Goal: Obtain resource: Download file/media

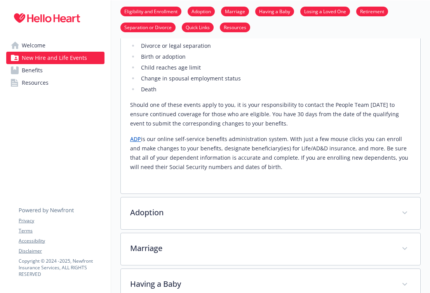
scroll to position [408, 0]
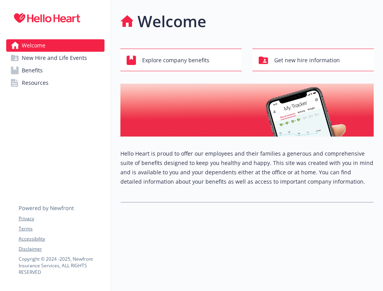
click at [70, 66] on link "Benefits" at bounding box center [55, 70] width 98 height 12
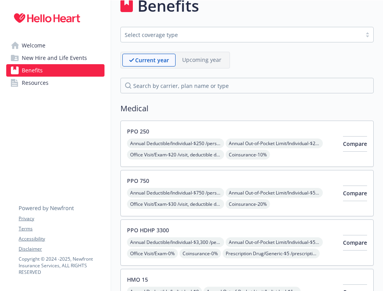
scroll to position [31, 0]
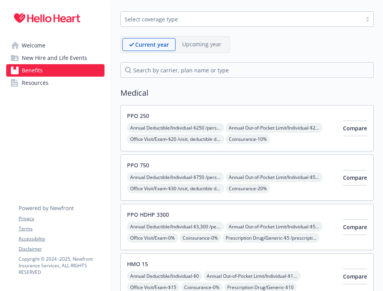
click at [227, 95] on h2 "Medical" at bounding box center [248, 93] width 254 height 12
click at [77, 82] on link "Resources" at bounding box center [55, 83] width 98 height 12
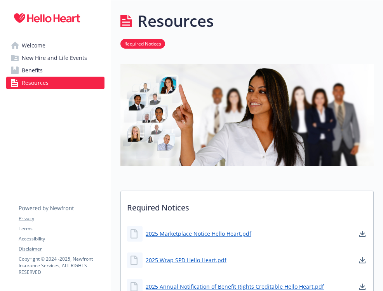
scroll to position [31, 0]
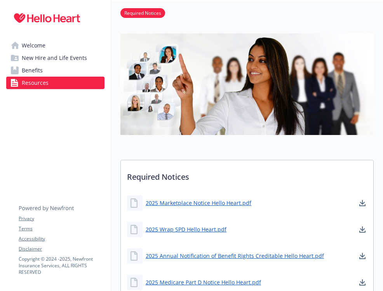
click at [233, 136] on div "Required Notices 2025 Marketplace Notice Hello Heart.pdf 2025 Wrap SPD Hello He…" at bounding box center [248, 269] width 254 height 472
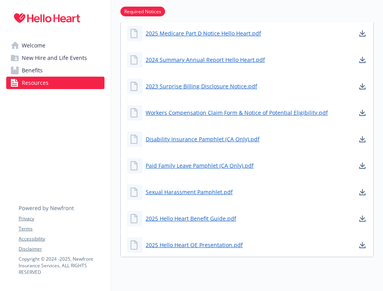
scroll to position [295, 0]
